Goal: Find specific page/section: Find specific page/section

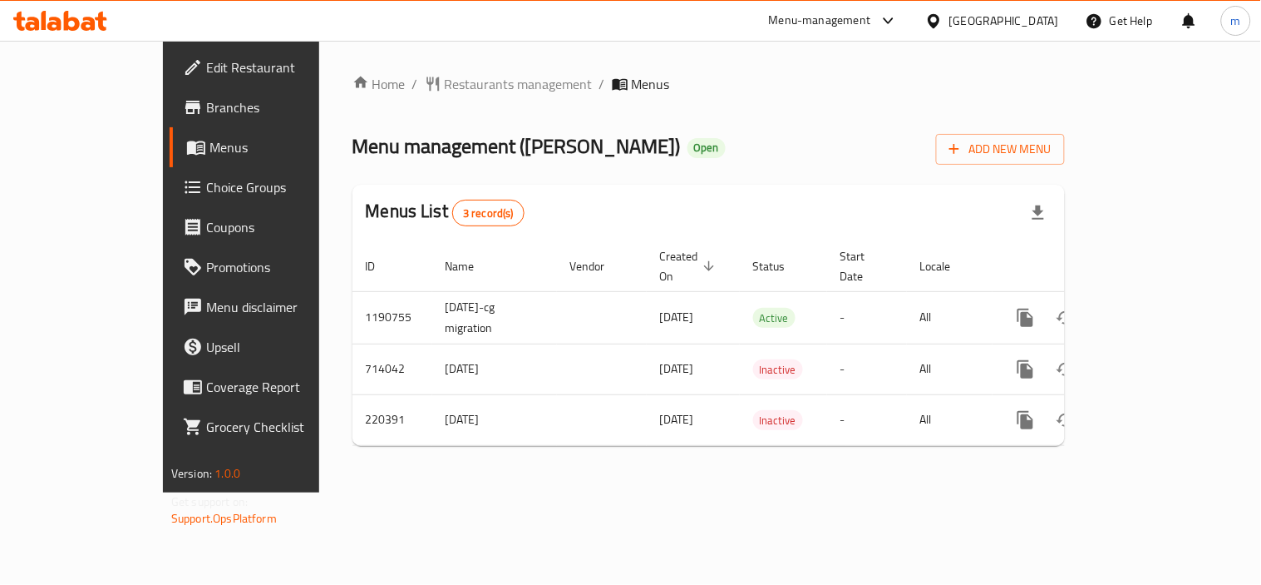
click at [77, 28] on icon at bounding box center [72, 21] width 16 height 20
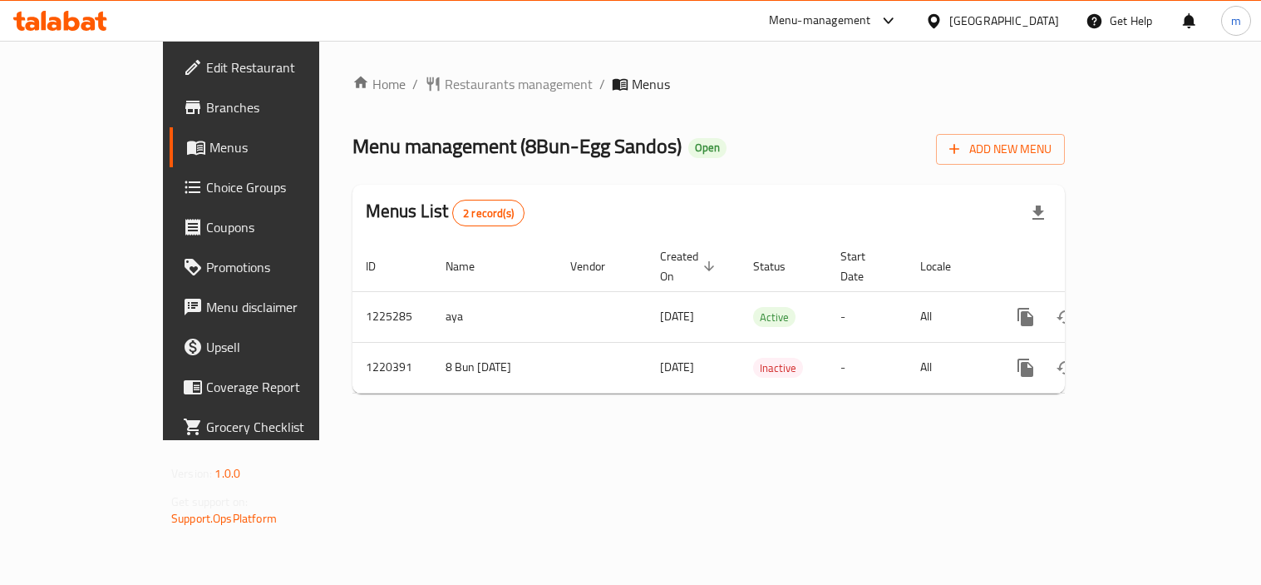
click at [80, 18] on icon at bounding box center [60, 21] width 94 height 20
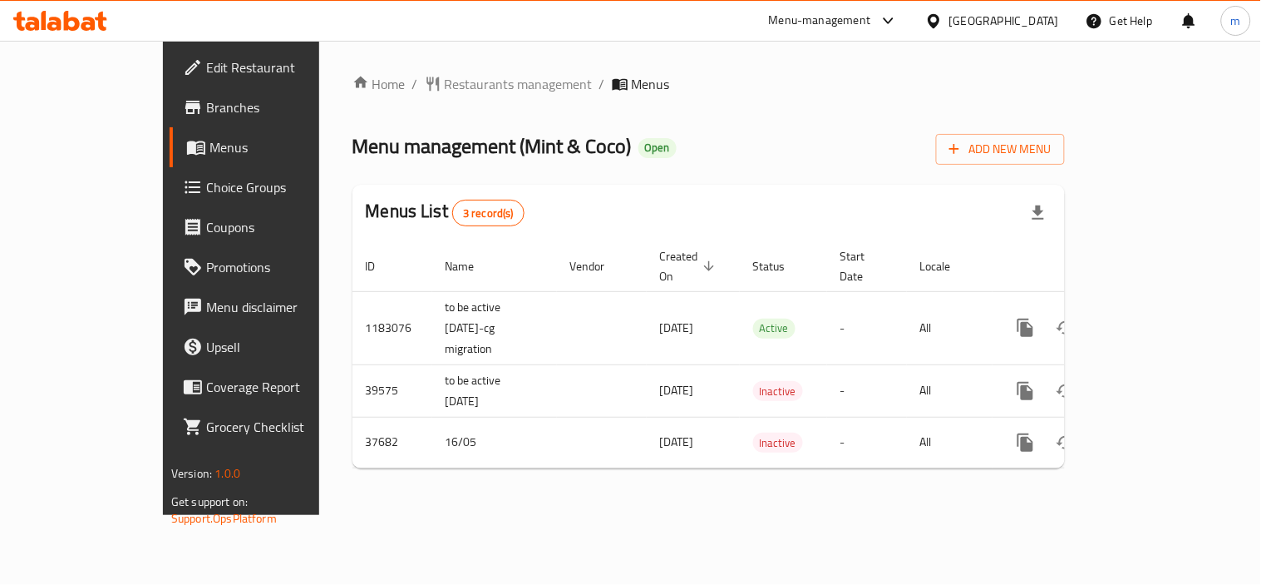
click at [38, 14] on icon at bounding box center [60, 21] width 94 height 20
